Goal: Task Accomplishment & Management: Use online tool/utility

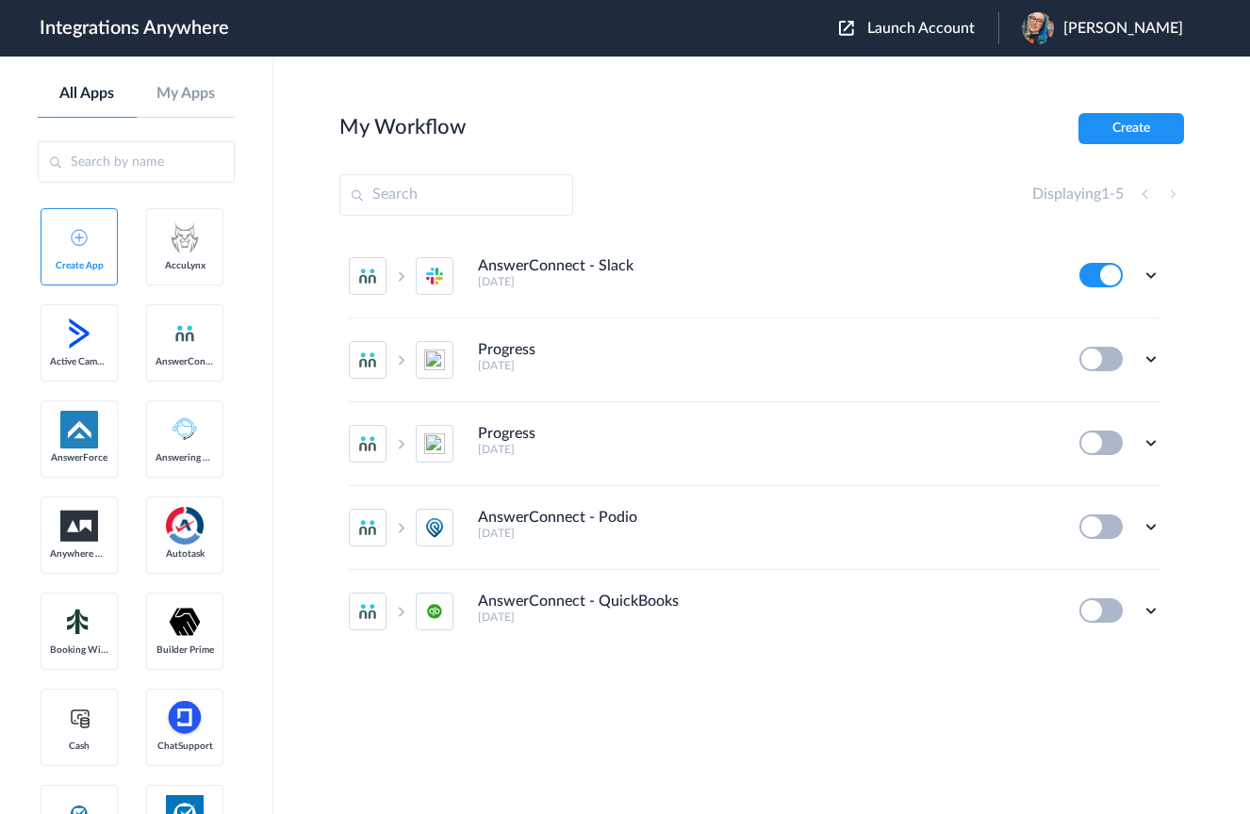
click at [948, 32] on span "Launch Account" at bounding box center [920, 28] width 107 height 15
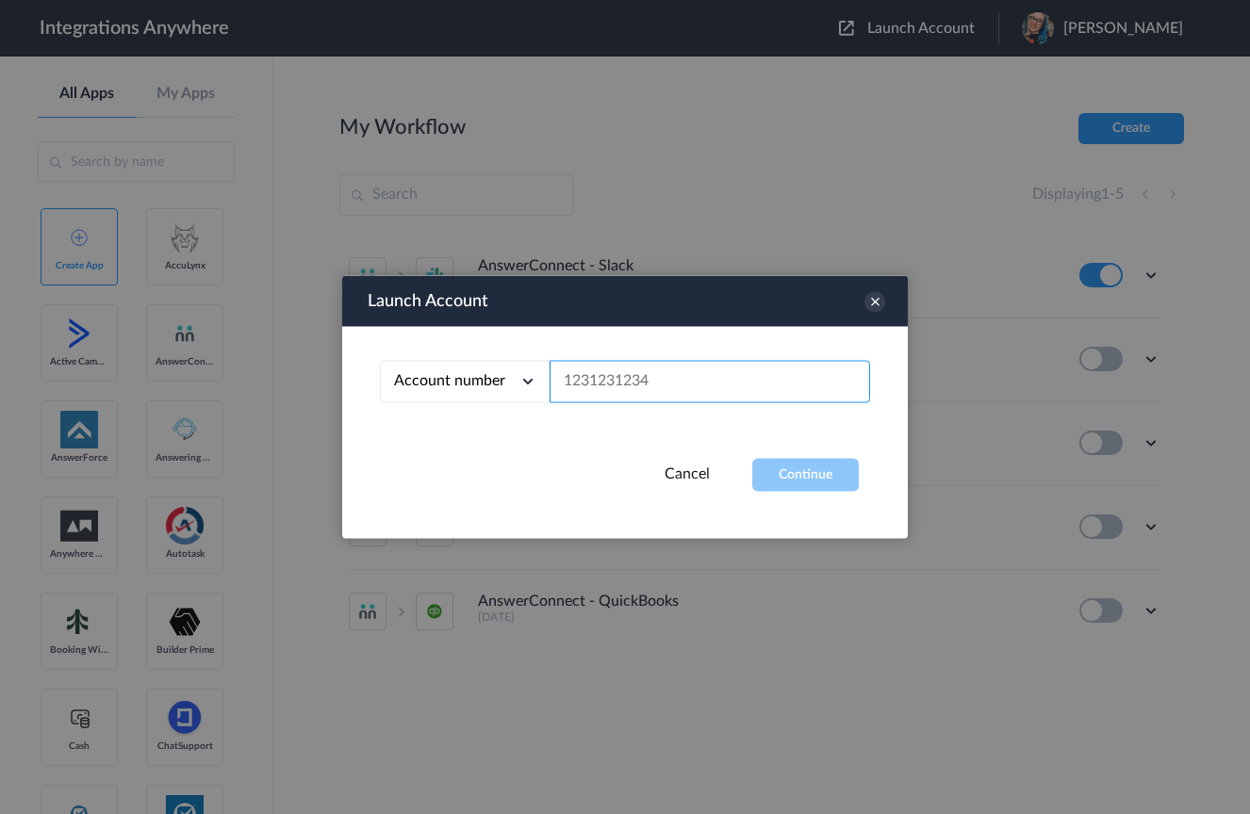
click at [689, 376] on input "text" at bounding box center [709, 382] width 320 height 42
paste input "8772701351"
type input "8772701351"
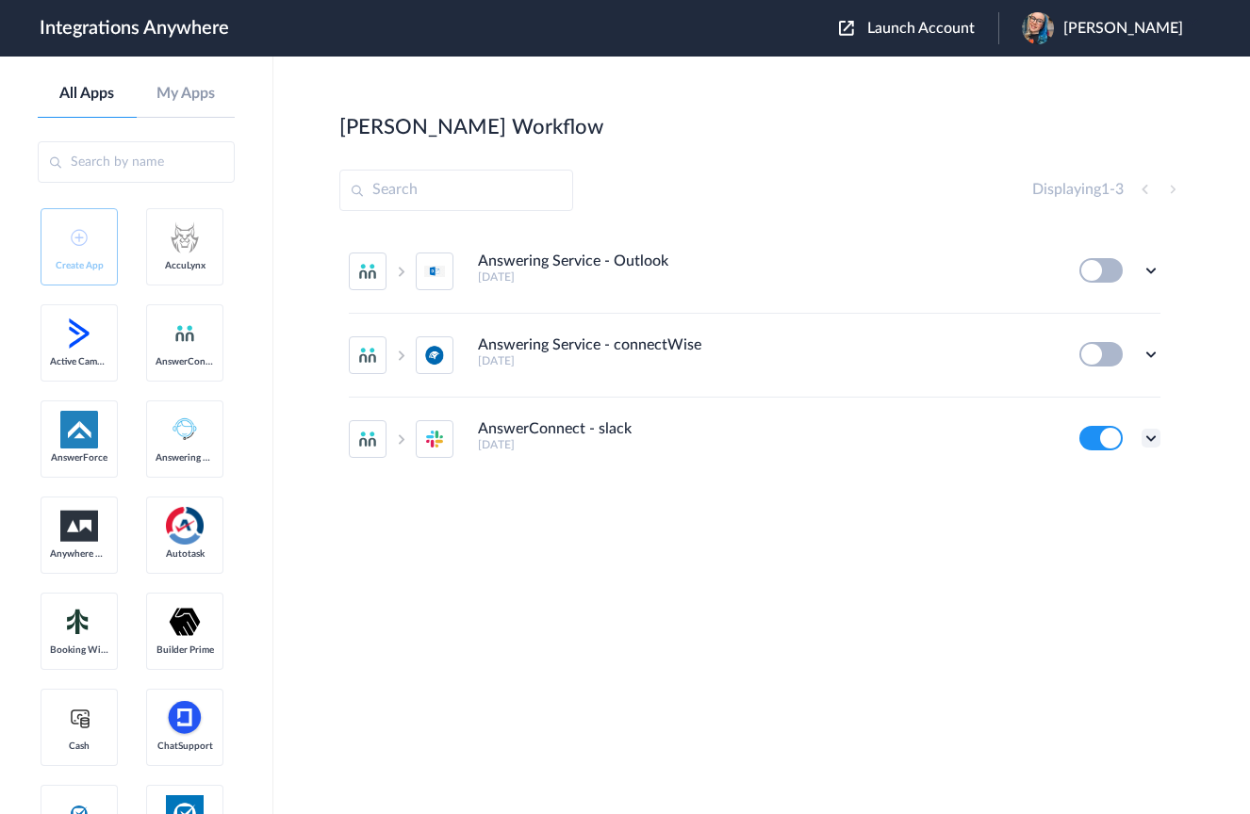
click at [1153, 441] on icon at bounding box center [1150, 438] width 19 height 19
click at [1109, 330] on li "Edit" at bounding box center [1099, 322] width 123 height 35
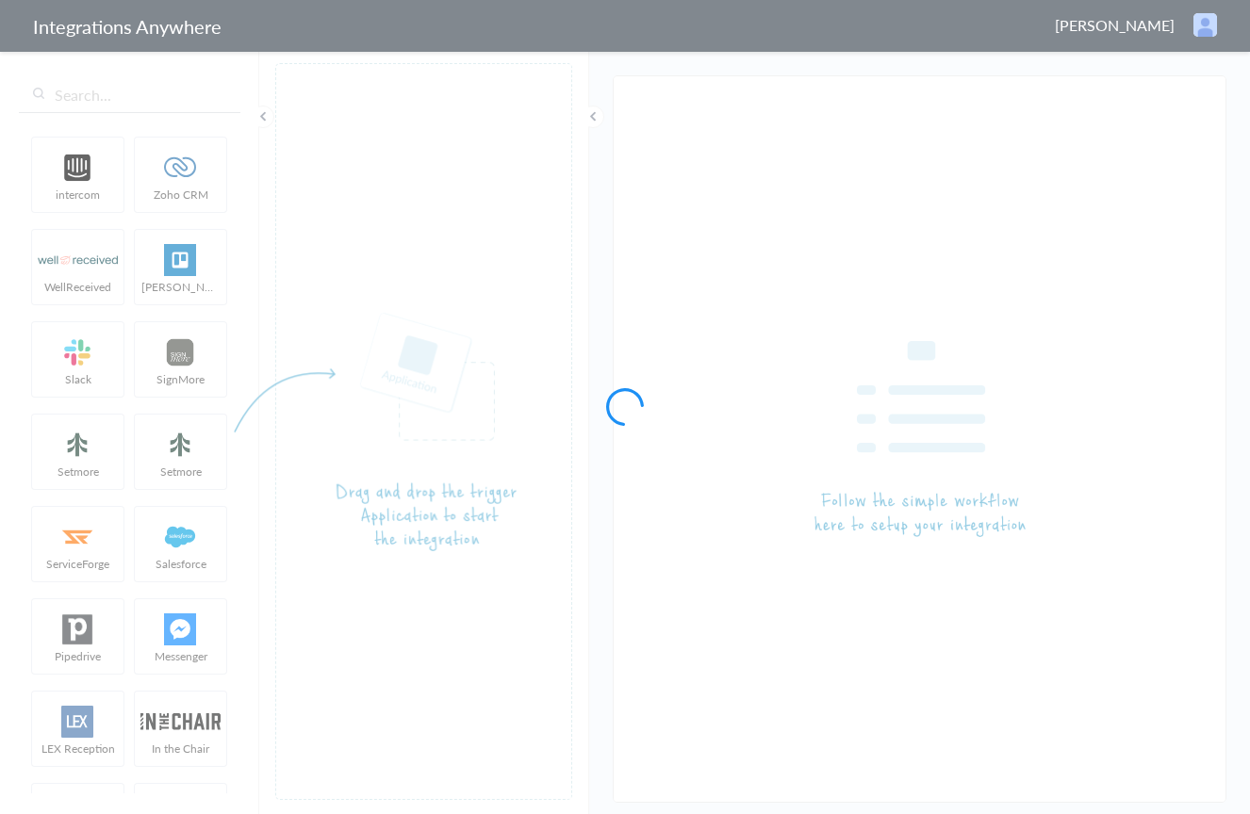
type input "AnswerConnect - slack"
